Goal: Information Seeking & Learning: Find specific fact

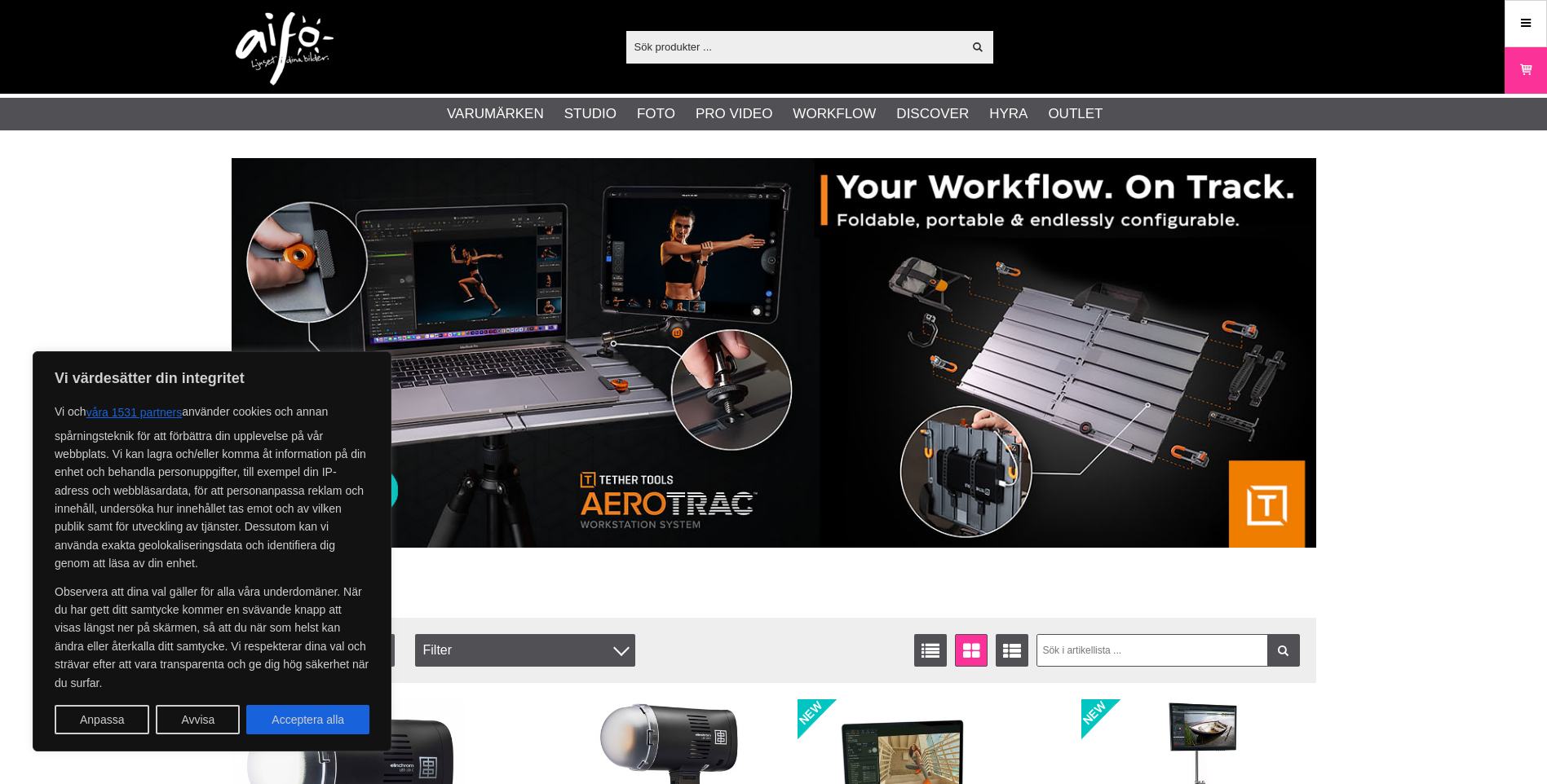
click at [730, 38] on input "text" at bounding box center [794, 47] width 337 height 25
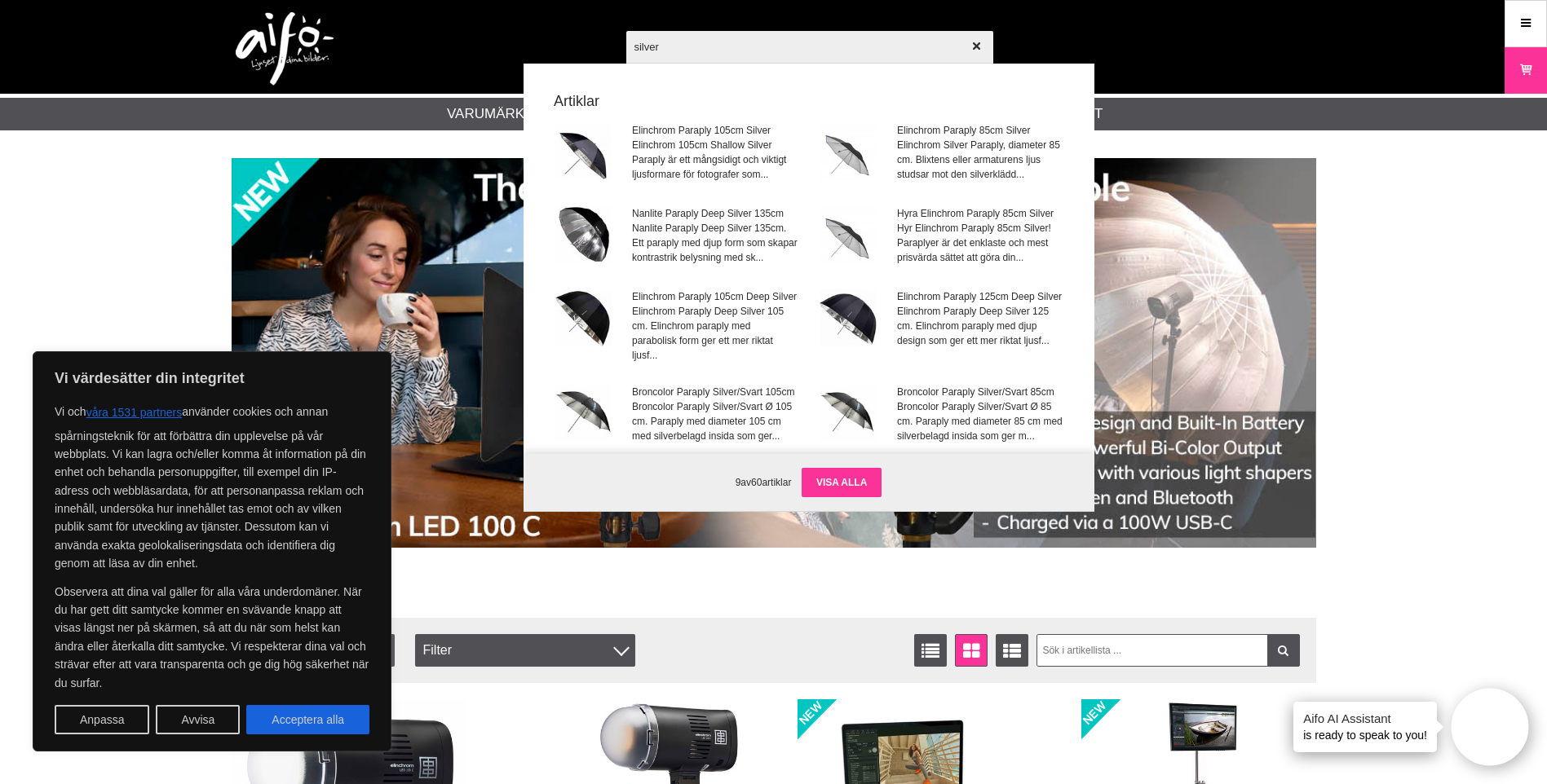
type input "silver"
click at [844, 478] on link "Visa alla" at bounding box center [842, 482] width 80 height 29
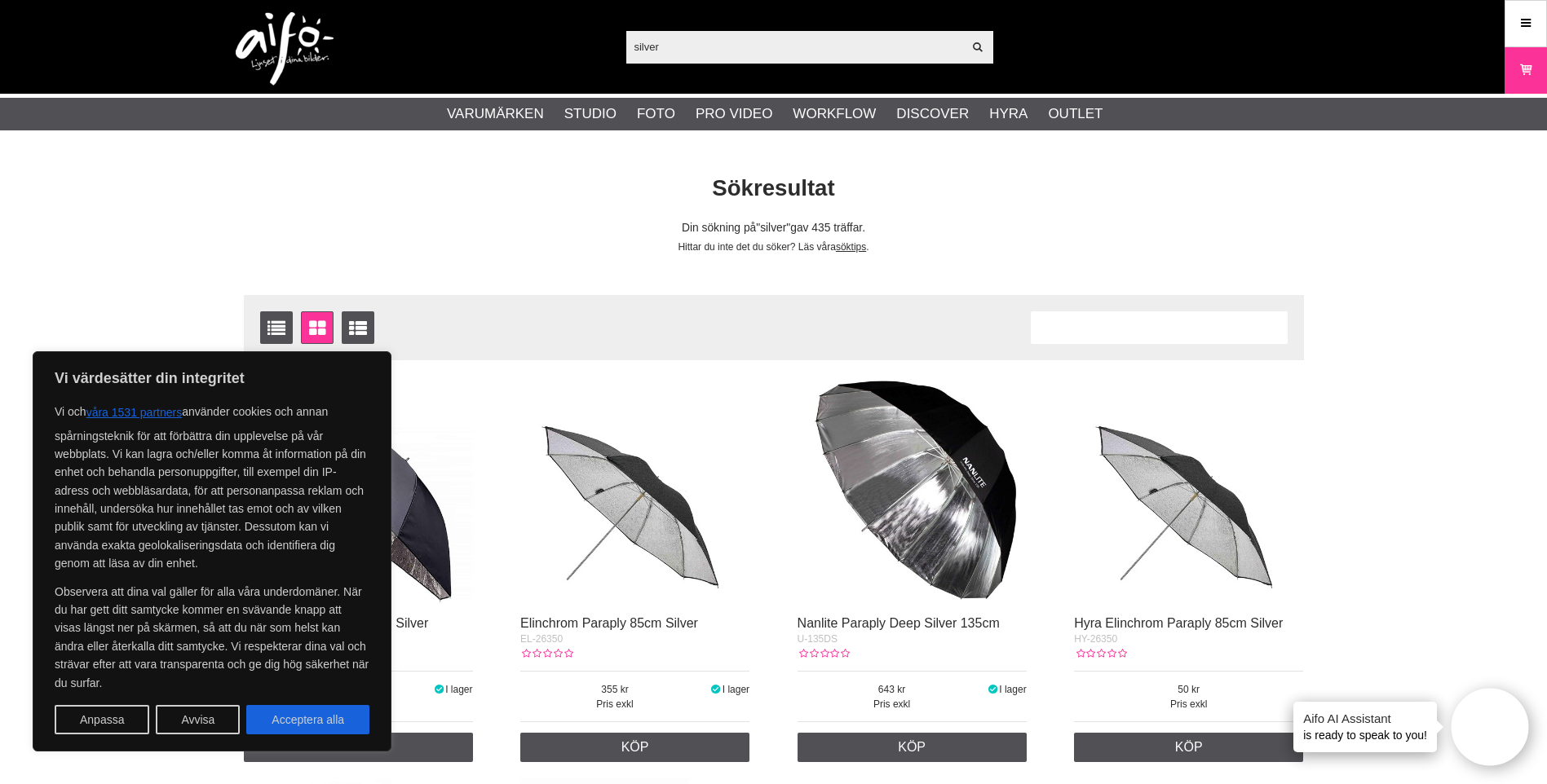
click at [728, 49] on input "silver" at bounding box center [794, 47] width 337 height 25
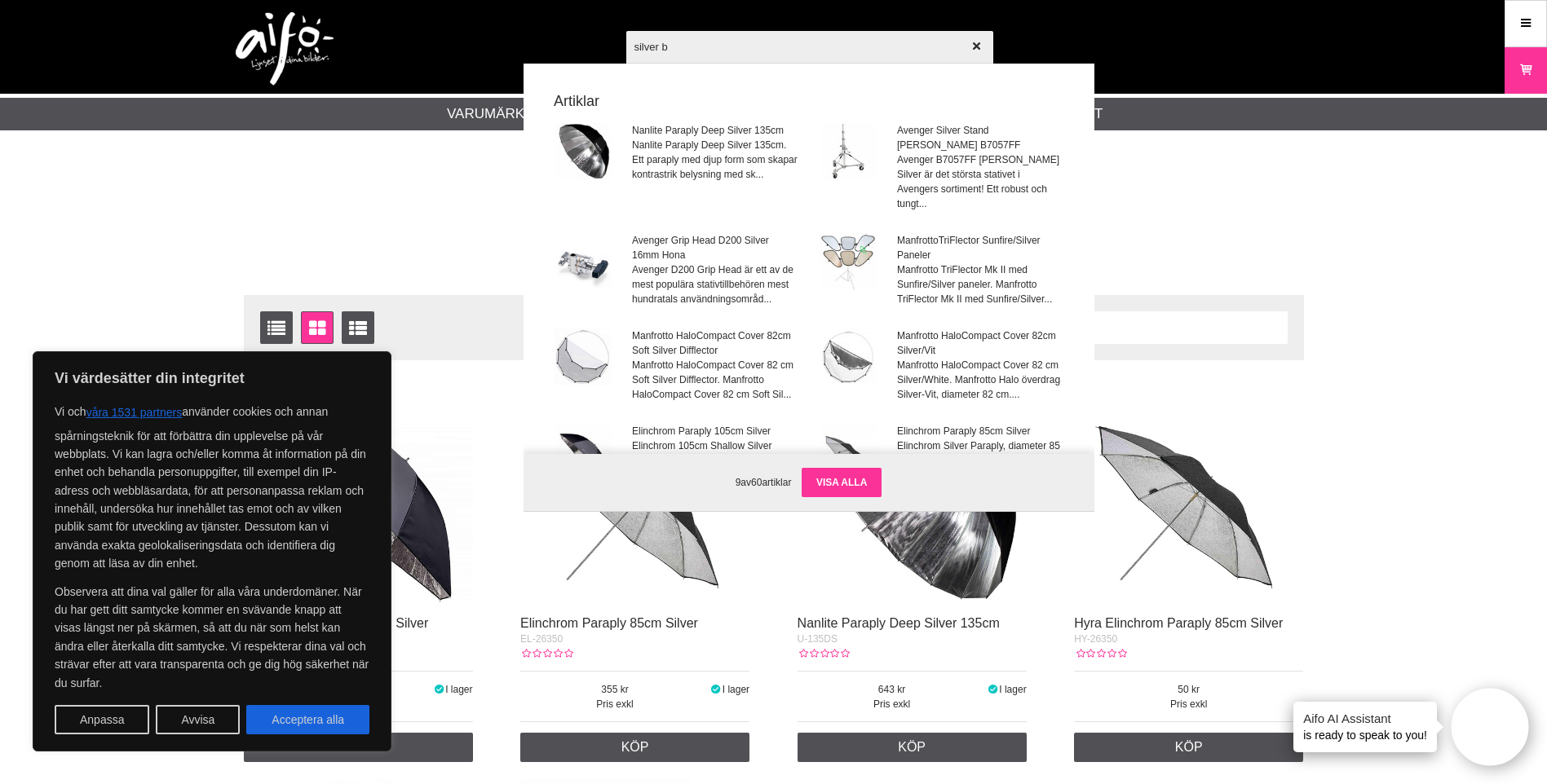
type input "silver b"
click at [842, 483] on link "Visa alla" at bounding box center [842, 482] width 80 height 29
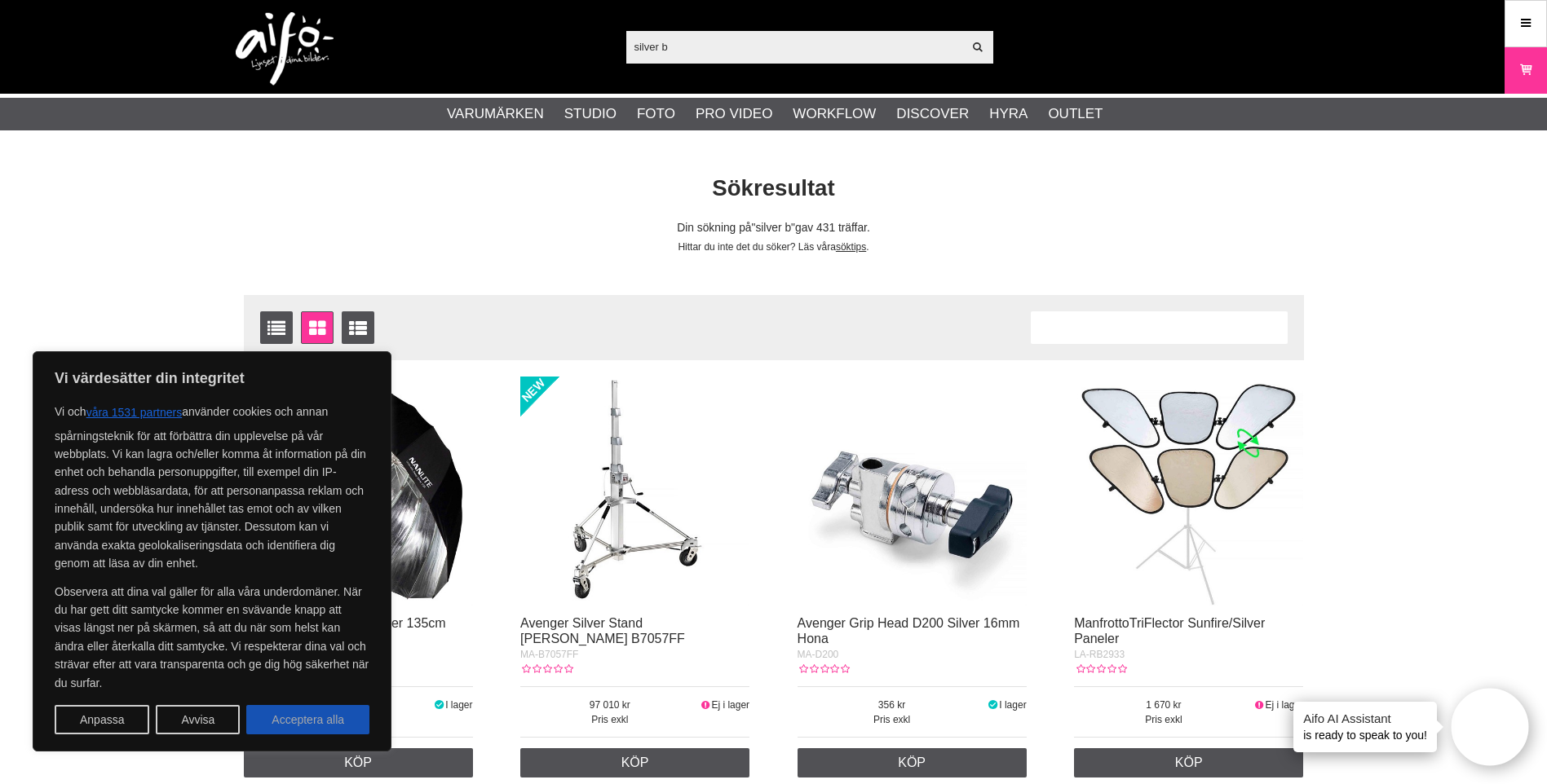
click at [308, 712] on button "Acceptera alla" at bounding box center [308, 719] width 123 height 29
checkbox input "true"
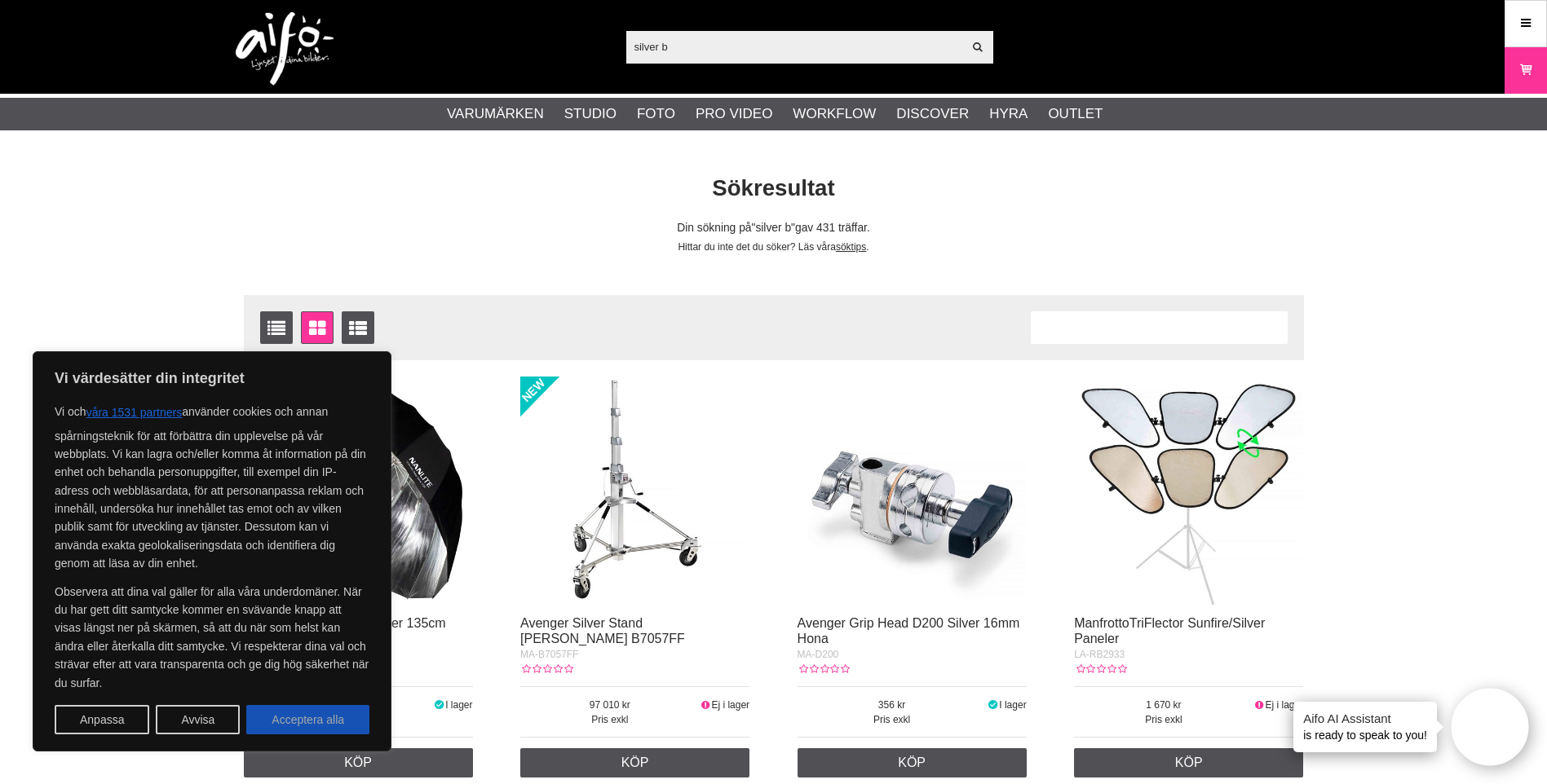
checkbox input "true"
